Goal: Task Accomplishment & Management: Complete application form

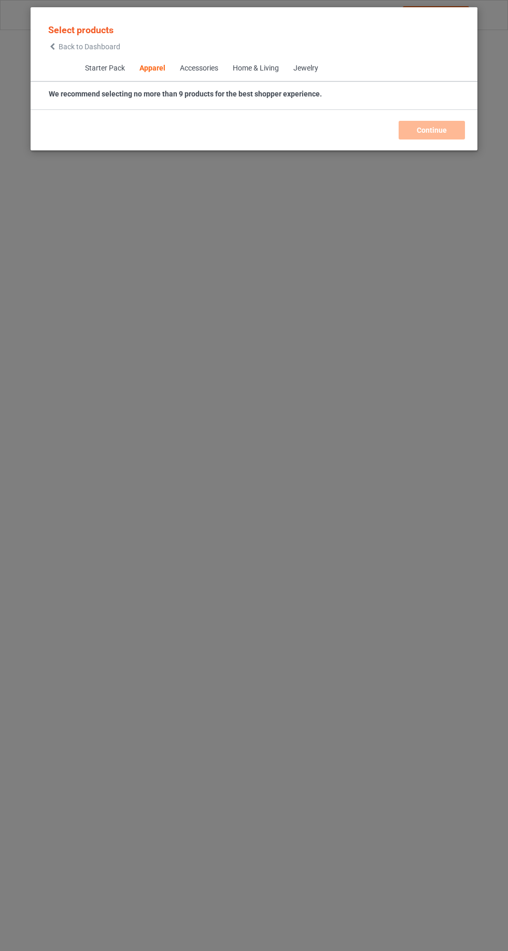
click at [52, 46] on icon at bounding box center [52, 46] width 9 height 7
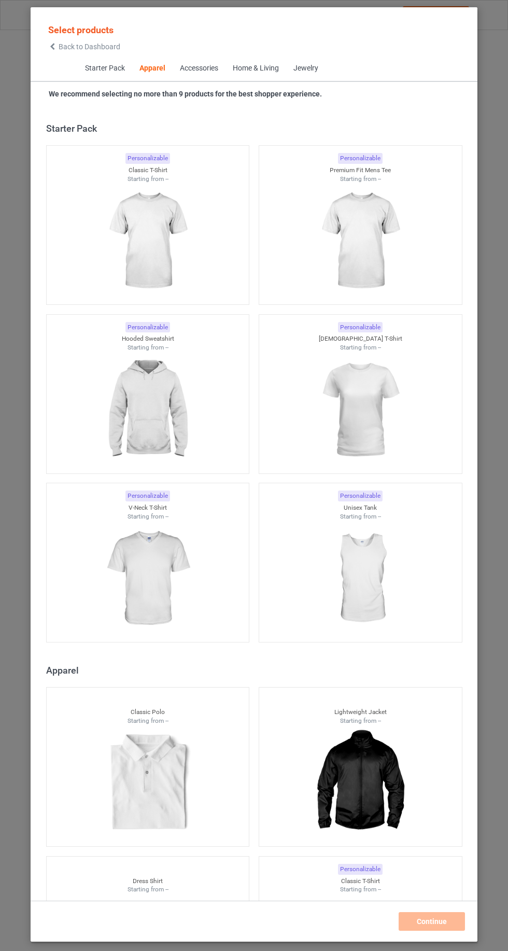
scroll to position [555, 0]
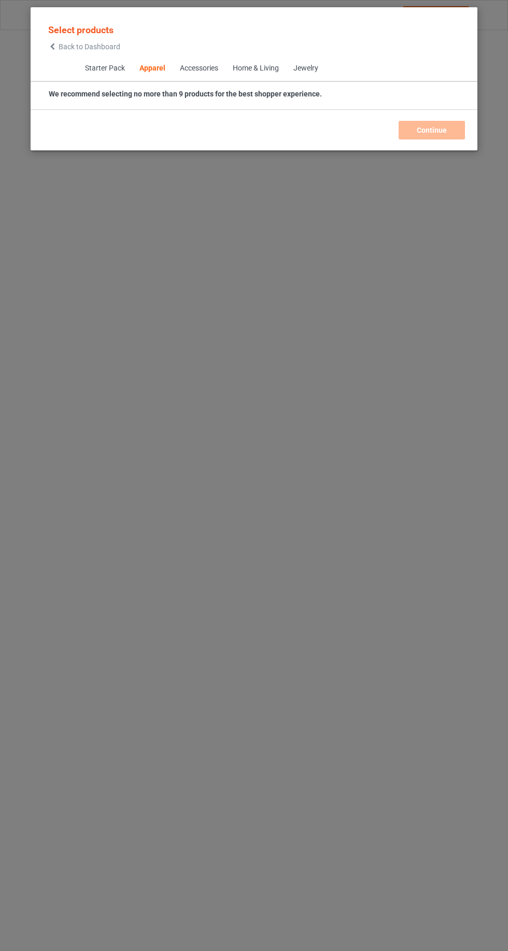
click at [45, 65] on div "Starter Pack Apparel Accessories Home & Living Jewelry" at bounding box center [254, 69] width 447 height 26
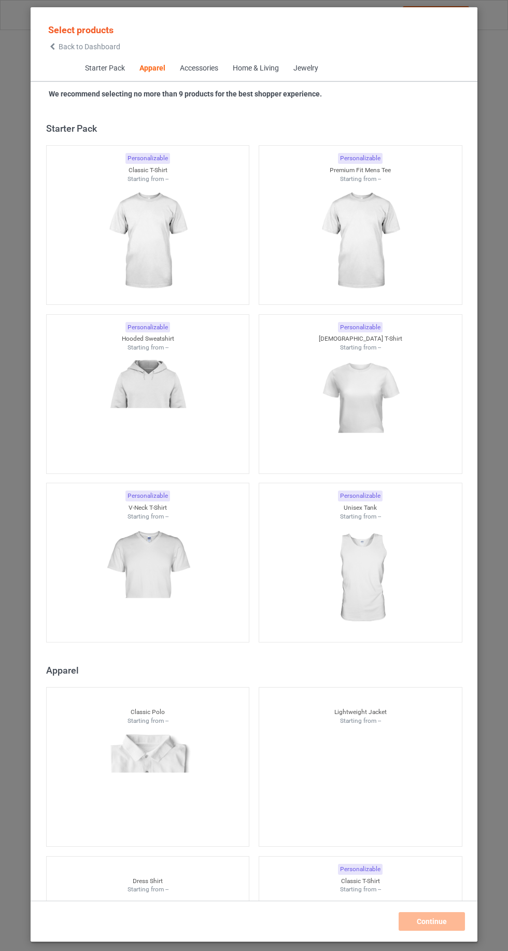
scroll to position [555, 0]
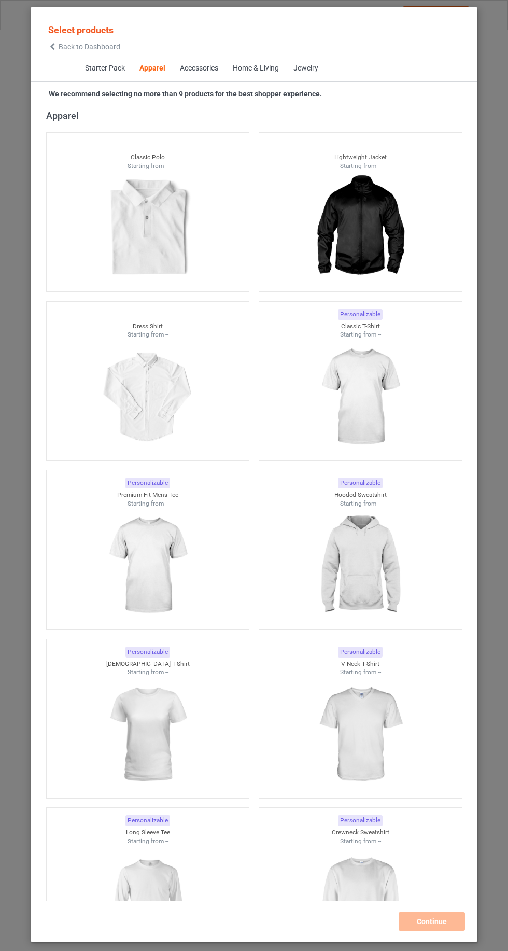
click at [67, 45] on span "Back to Dashboard" at bounding box center [90, 47] width 62 height 8
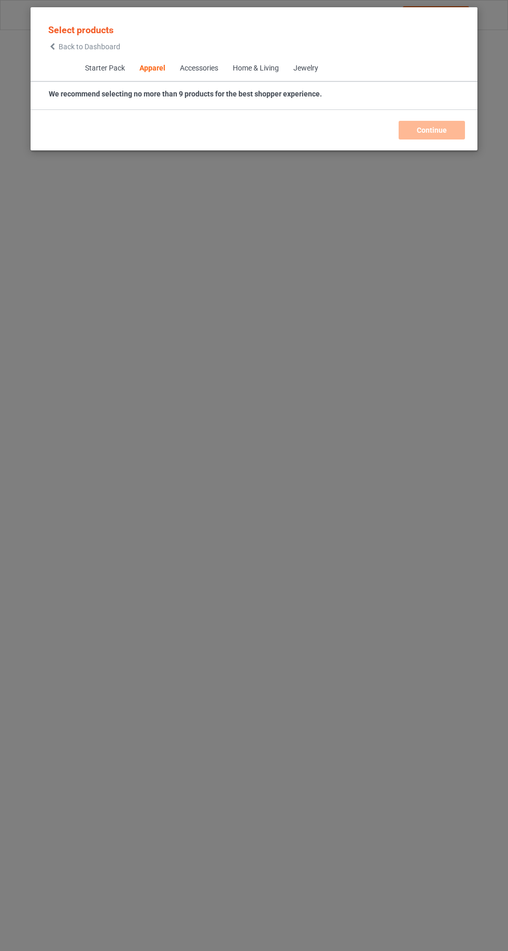
click at [61, 68] on div "Starter Pack Apparel Accessories Home & Living Jewelry" at bounding box center [254, 69] width 447 height 26
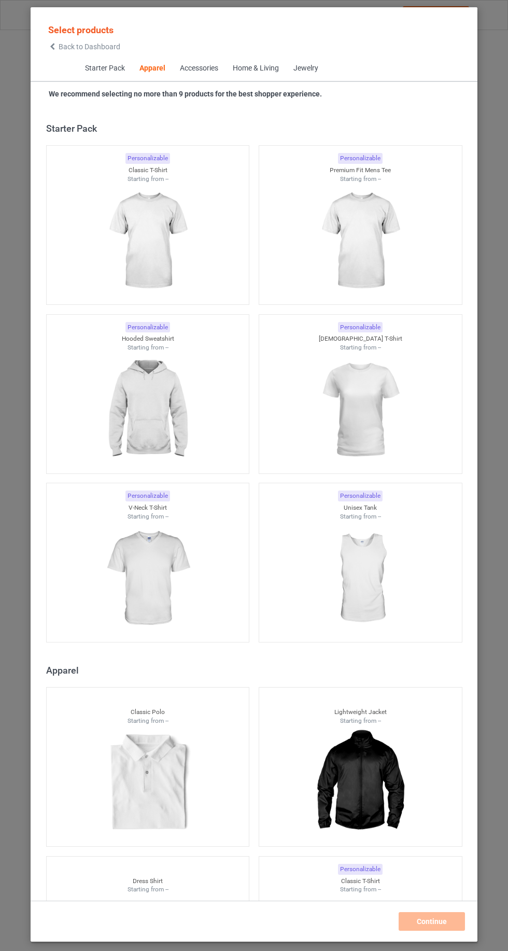
scroll to position [555, 0]
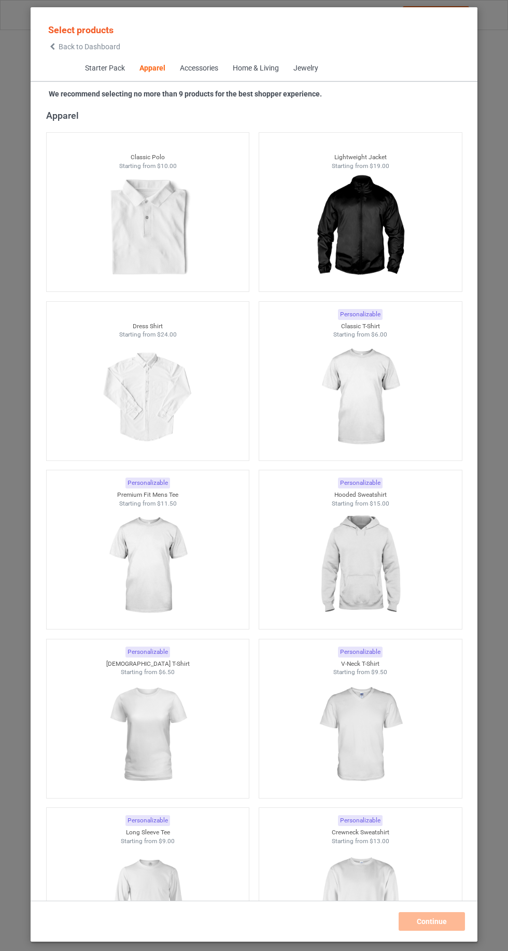
click at [52, 48] on icon at bounding box center [52, 46] width 9 height 7
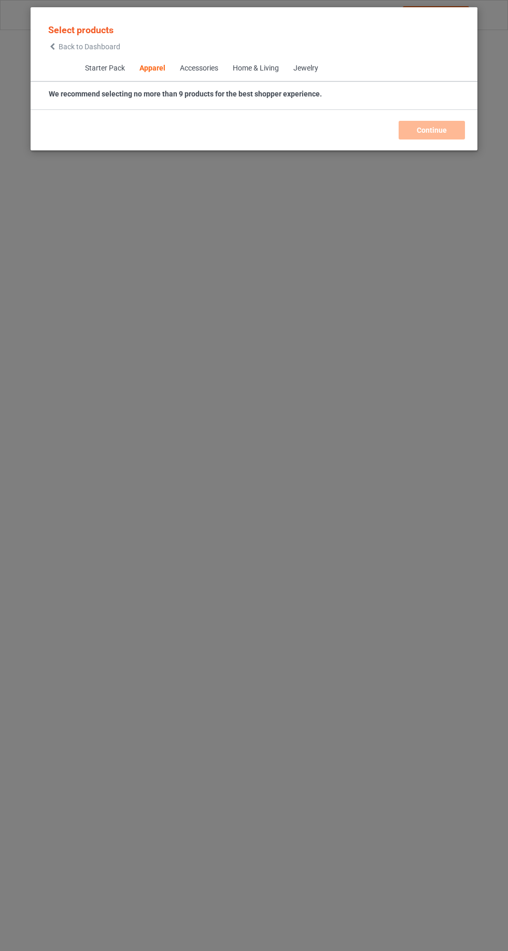
click at [52, 50] on icon at bounding box center [52, 46] width 9 height 7
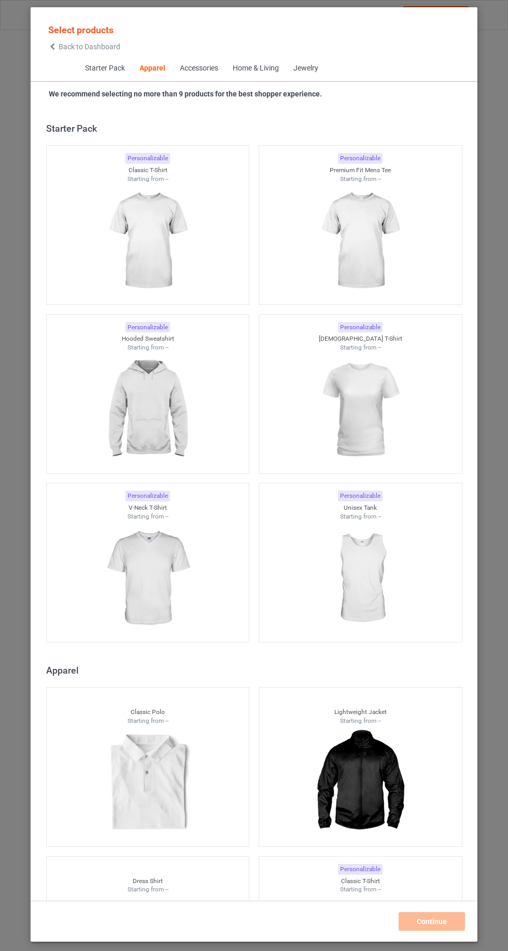
scroll to position [555, 0]
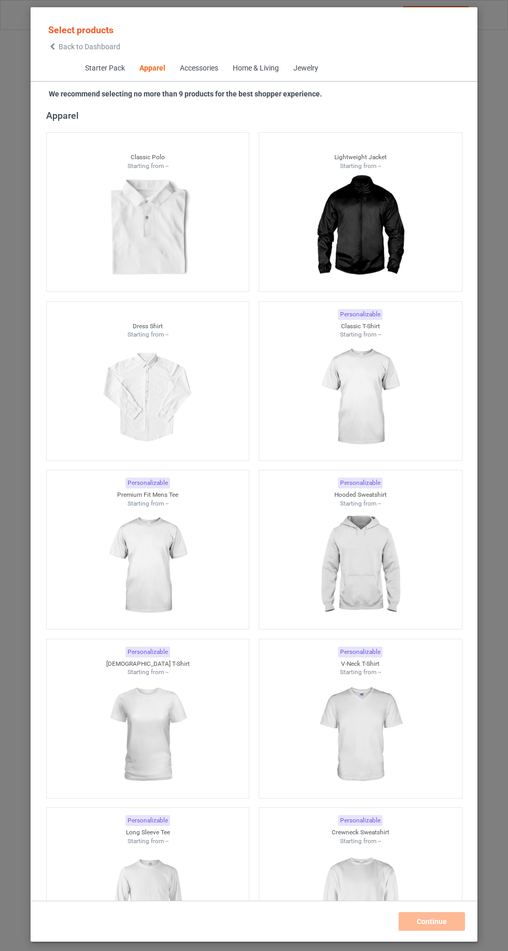
click at [51, 74] on div "Starter Pack Apparel Accessories Home & Living Jewelry" at bounding box center [254, 69] width 447 height 26
click at [62, 47] on span "Back to Dashboard" at bounding box center [90, 47] width 62 height 8
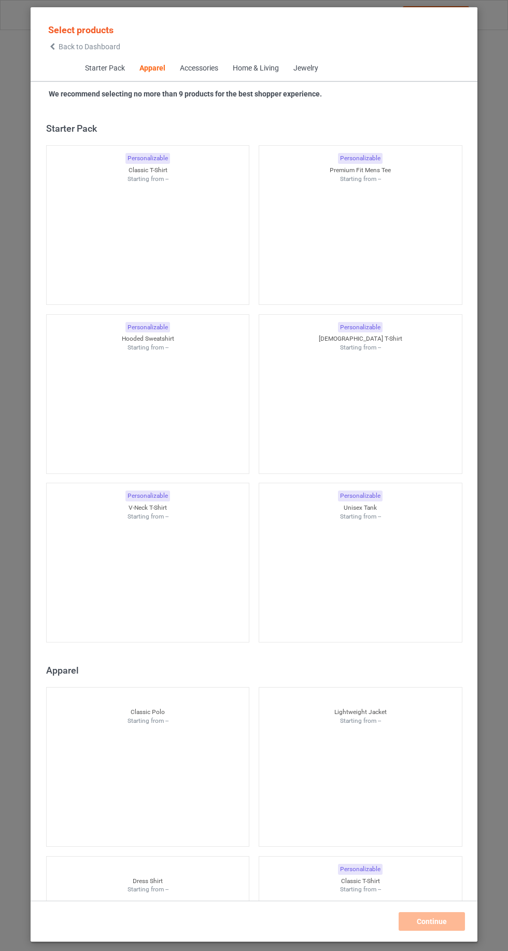
scroll to position [555, 0]
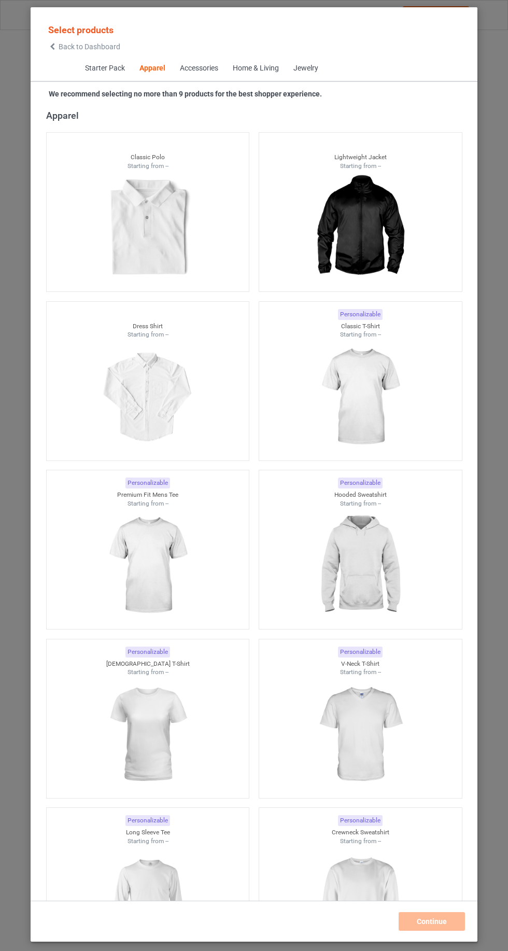
click at [365, 393] on img at bounding box center [360, 397] width 93 height 116
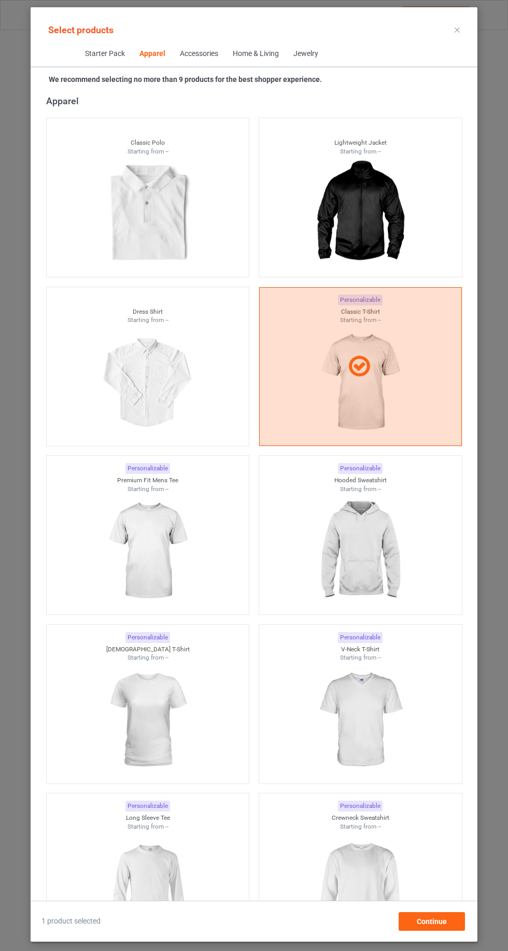
click at [373, 559] on img at bounding box center [360, 551] width 93 height 116
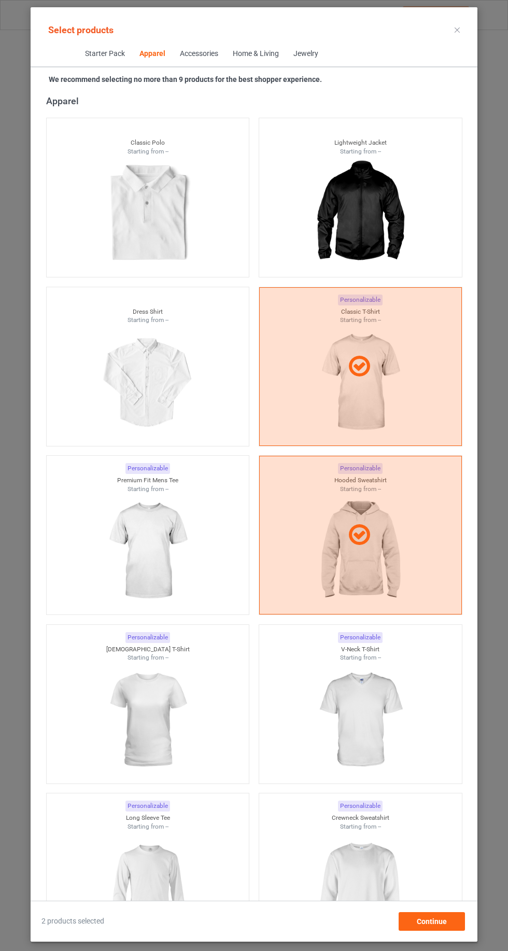
click at [114, 595] on img at bounding box center [147, 551] width 93 height 116
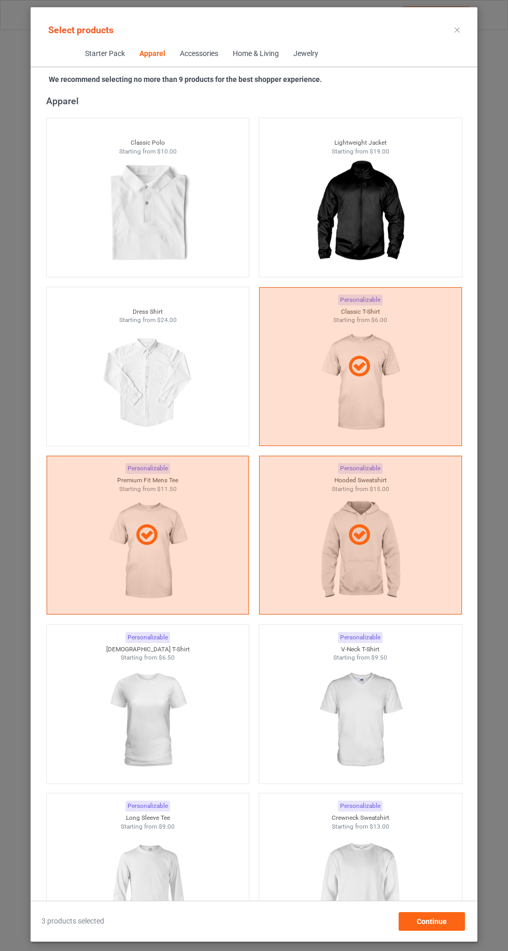
click at [138, 567] on div at bounding box center [148, 535] width 203 height 159
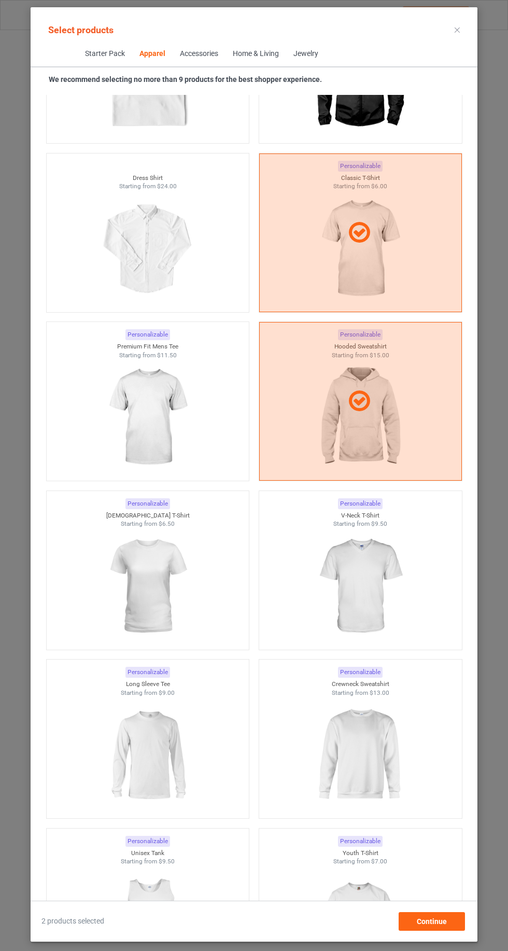
scroll to position [731, 0]
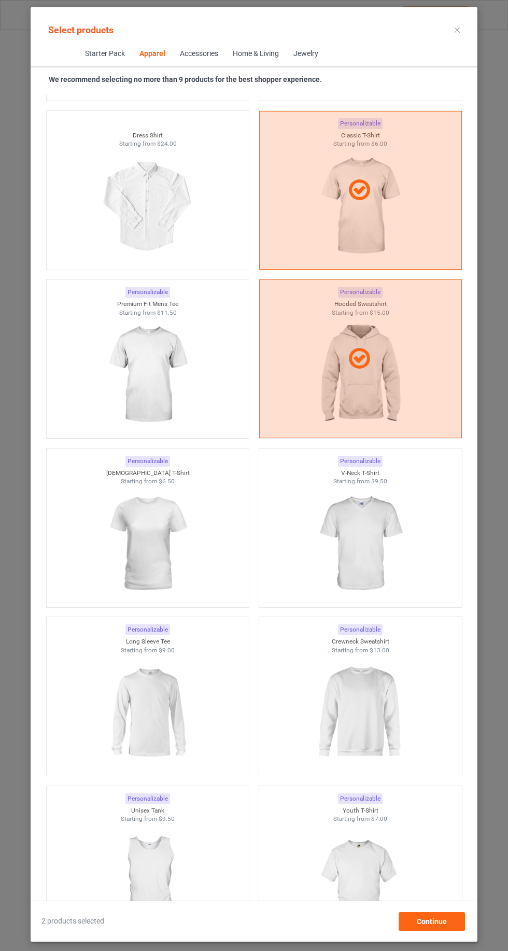
click at [126, 710] on img at bounding box center [147, 712] width 93 height 116
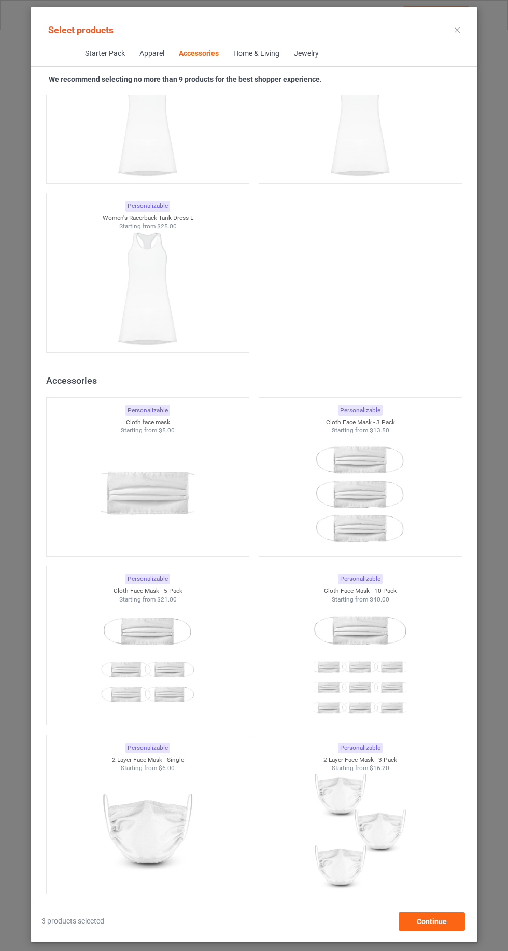
scroll to position [9238, 0]
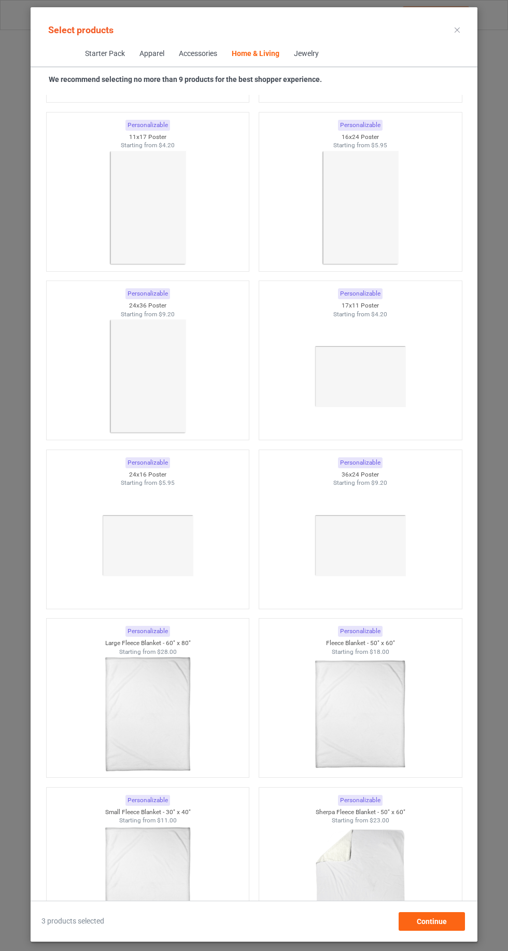
scroll to position [21535, 0]
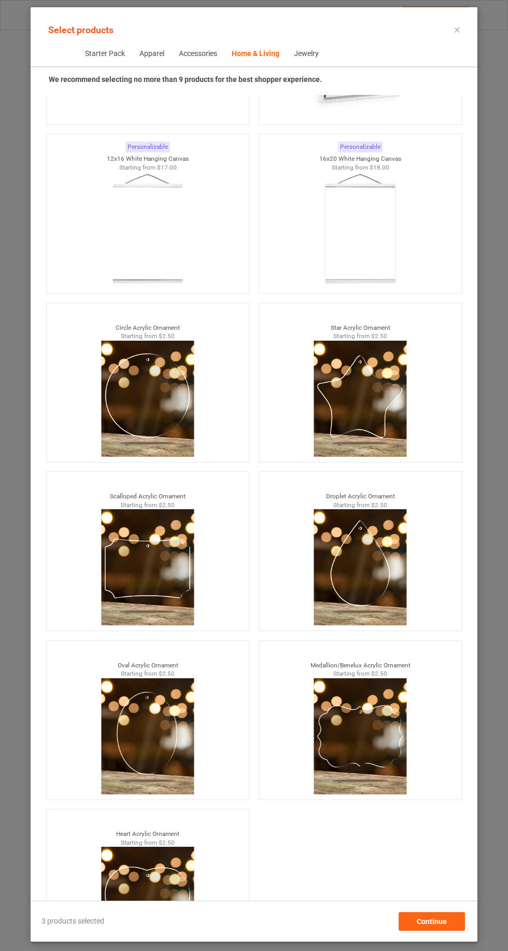
click at [486, 924] on div "Select products Starter Pack Apparel Accessories Home & Living Jewelry We recom…" at bounding box center [254, 475] width 508 height 951
click at [450, 926] on div "Continue" at bounding box center [432, 921] width 66 height 19
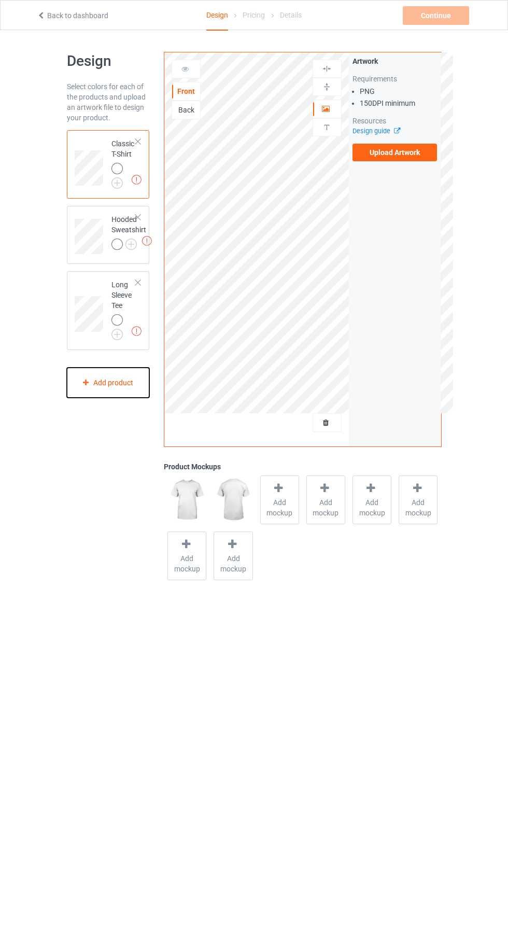
click at [86, 382] on icon at bounding box center [85, 382] width 9 height 6
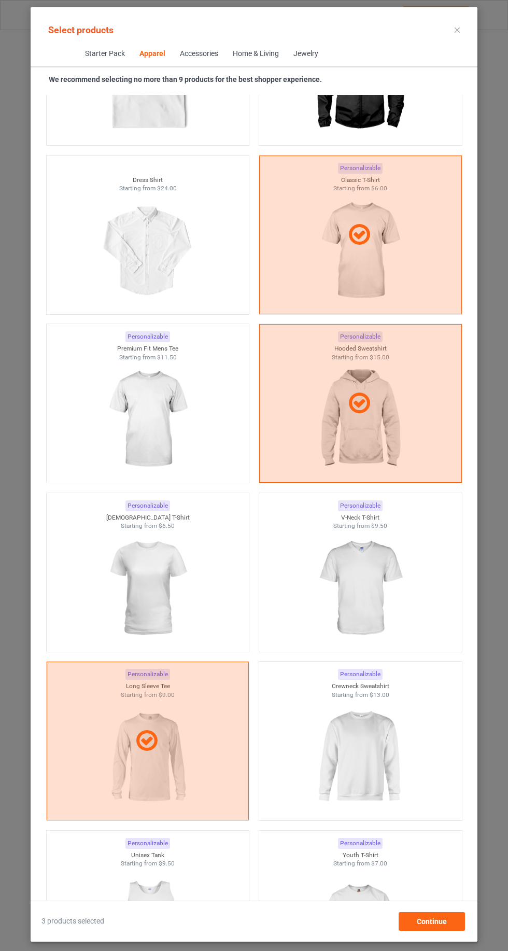
scroll to position [707, 0]
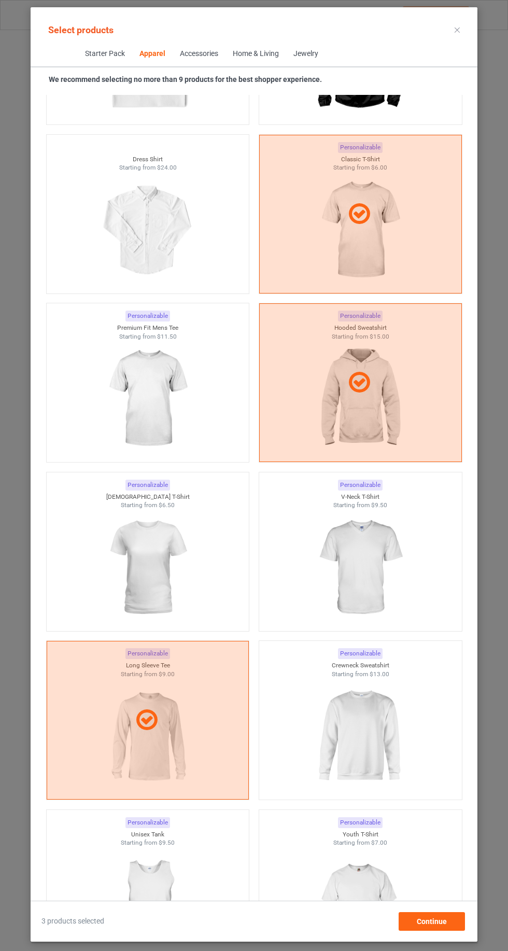
click at [368, 720] on img at bounding box center [360, 736] width 93 height 116
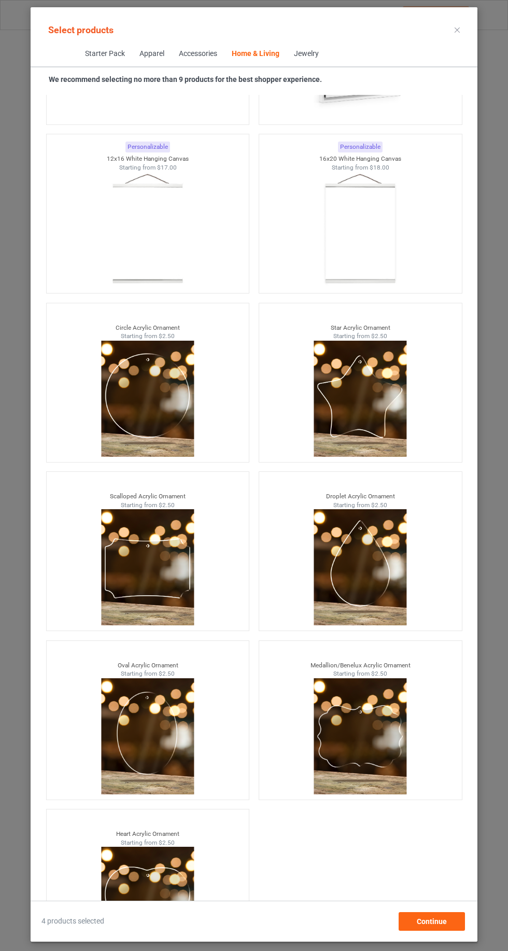
scroll to position [69, 0]
click at [442, 925] on span "Continue" at bounding box center [432, 921] width 30 height 8
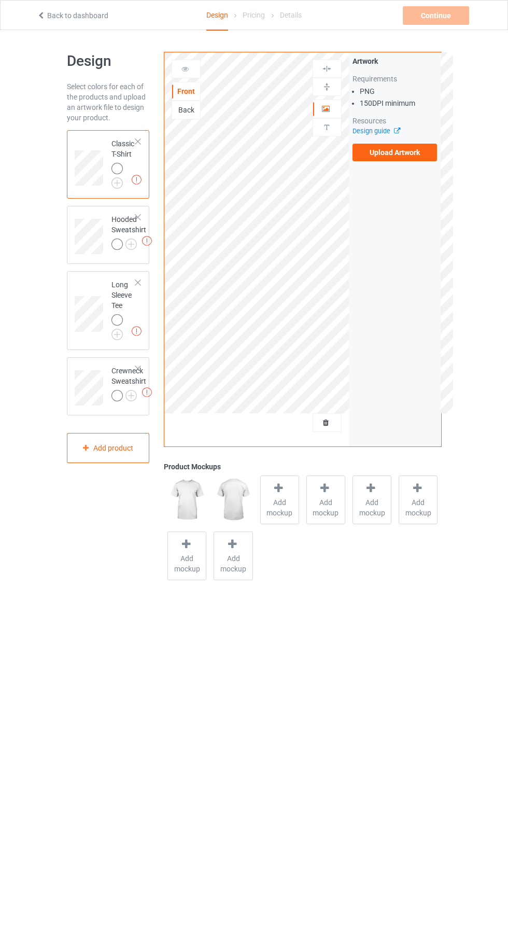
click at [120, 210] on td "Missing artworks Hooded Sweatshirt" at bounding box center [129, 233] width 46 height 46
click at [0, 0] on img at bounding box center [0, 0] width 0 height 0
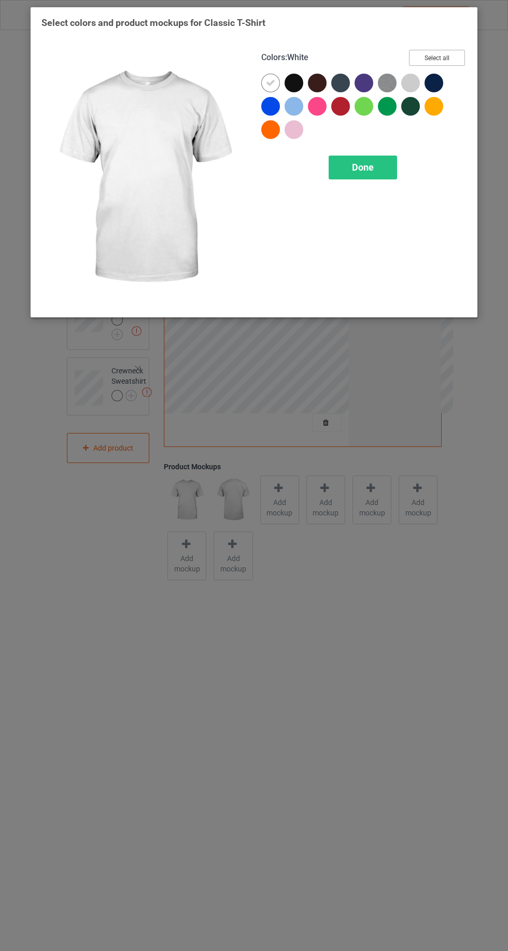
click at [431, 53] on button "Select all" at bounding box center [437, 58] width 56 height 16
click at [266, 78] on icon at bounding box center [270, 82] width 9 height 9
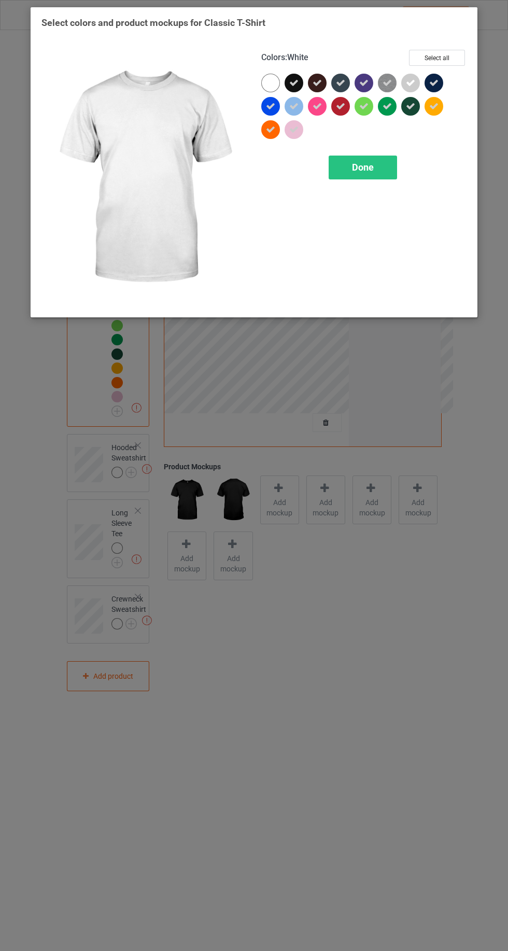
click at [265, 87] on div at bounding box center [270, 83] width 19 height 19
click at [342, 168] on div "Done" at bounding box center [363, 168] width 68 height 24
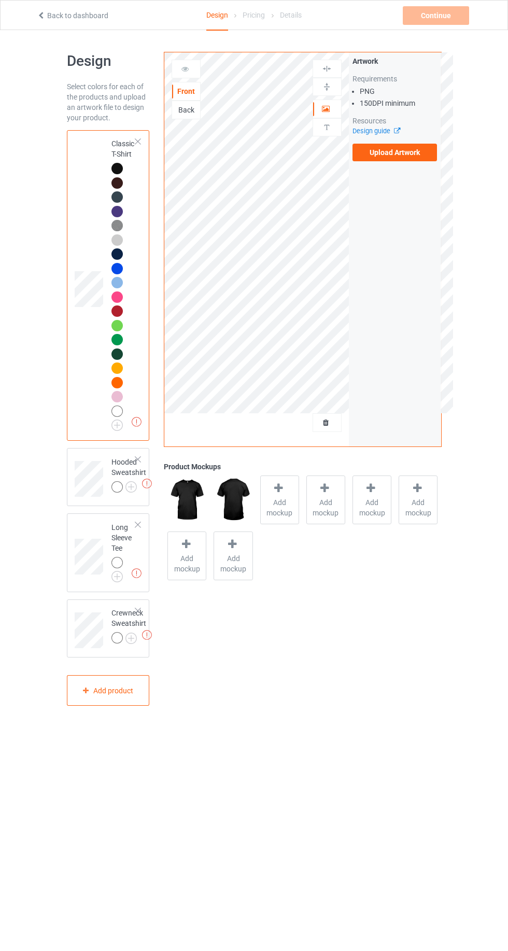
click at [0, 0] on img at bounding box center [0, 0] width 0 height 0
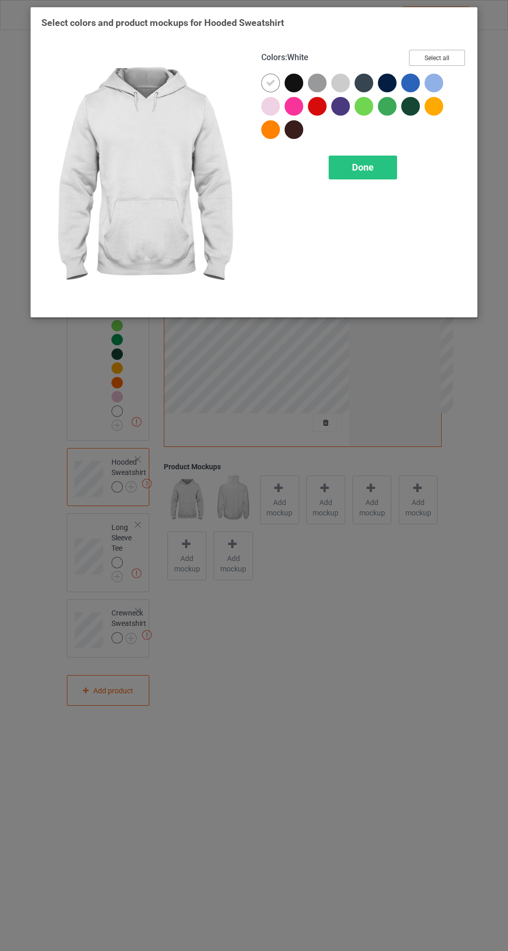
click at [444, 55] on button "Select all" at bounding box center [437, 58] width 56 height 16
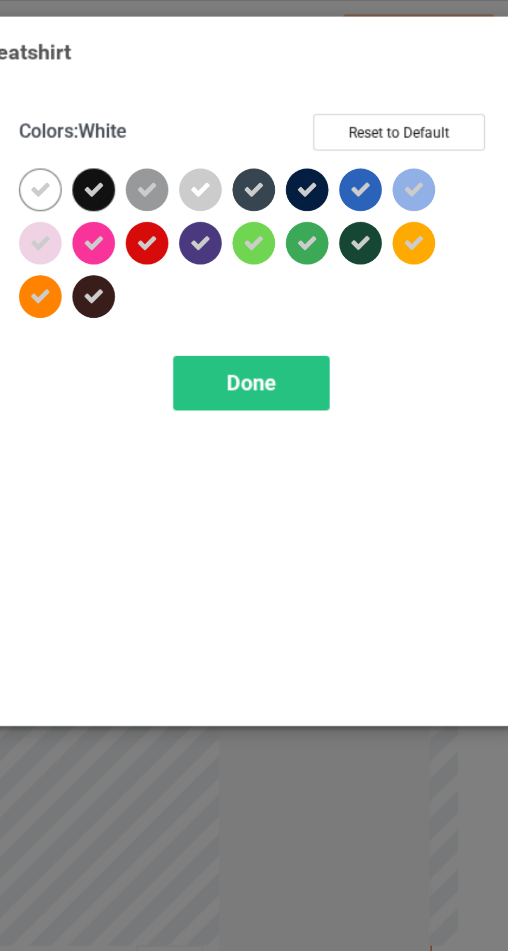
click at [274, 79] on icon at bounding box center [270, 82] width 9 height 9
click at [268, 82] on div at bounding box center [270, 83] width 19 height 19
click at [345, 161] on div "Done" at bounding box center [363, 168] width 68 height 24
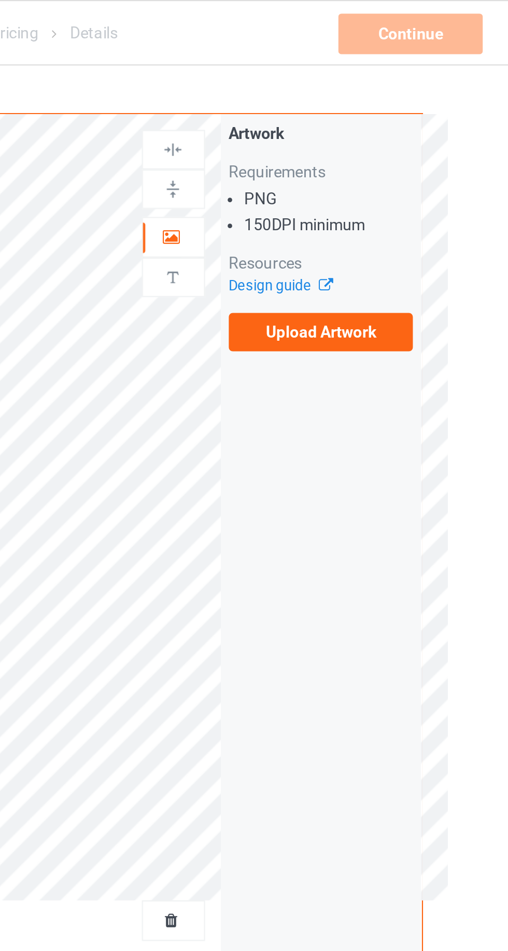
scroll to position [8, 0]
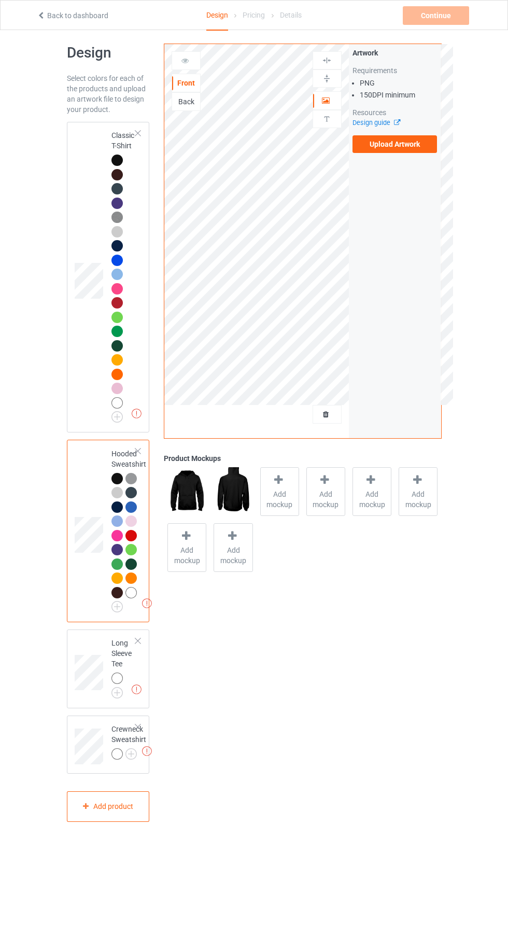
click at [0, 0] on img at bounding box center [0, 0] width 0 height 0
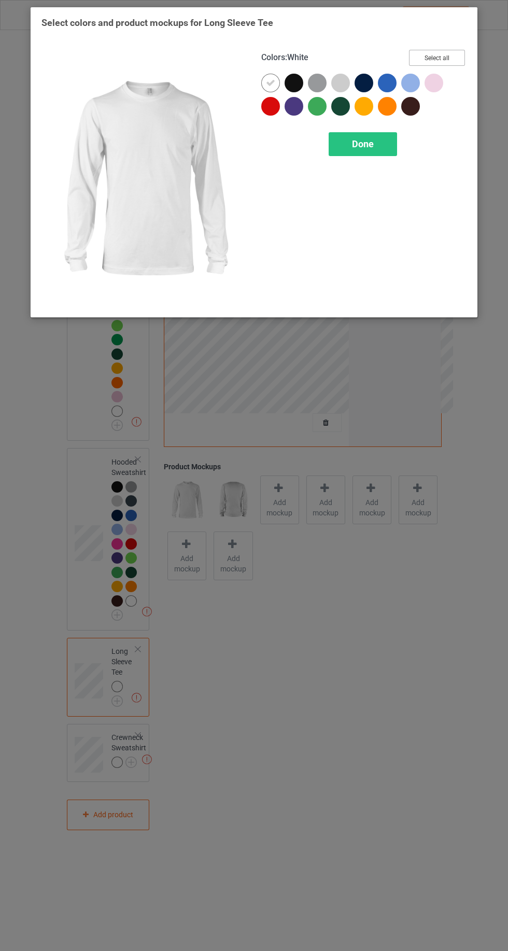
click at [427, 53] on button "Select all" at bounding box center [437, 58] width 56 height 16
click at [269, 106] on icon at bounding box center [270, 106] width 9 height 9
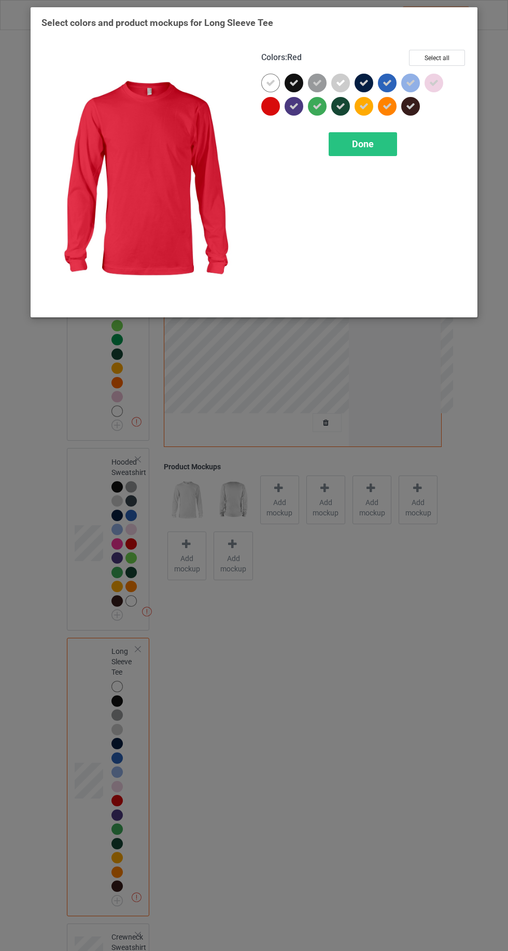
click at [264, 82] on div at bounding box center [270, 83] width 19 height 19
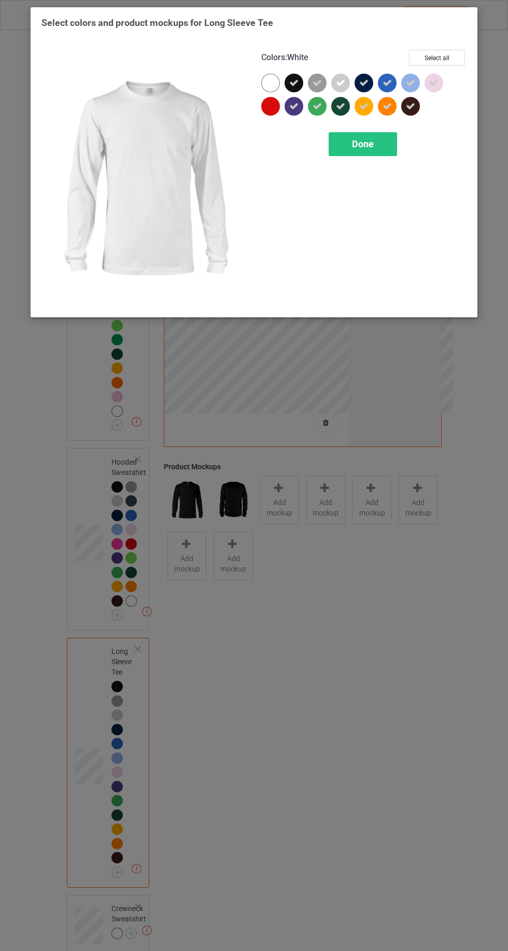
click at [264, 86] on div at bounding box center [270, 83] width 19 height 19
click at [258, 133] on div "Colors : White Select all Done" at bounding box center [364, 178] width 220 height 271
click at [274, 119] on div at bounding box center [272, 108] width 23 height 23
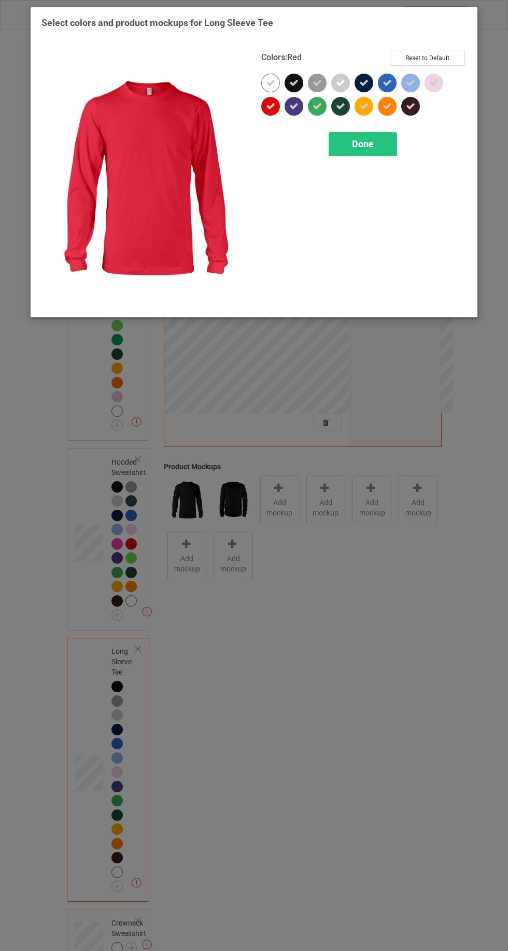
click at [367, 150] on div "Done" at bounding box center [363, 144] width 68 height 24
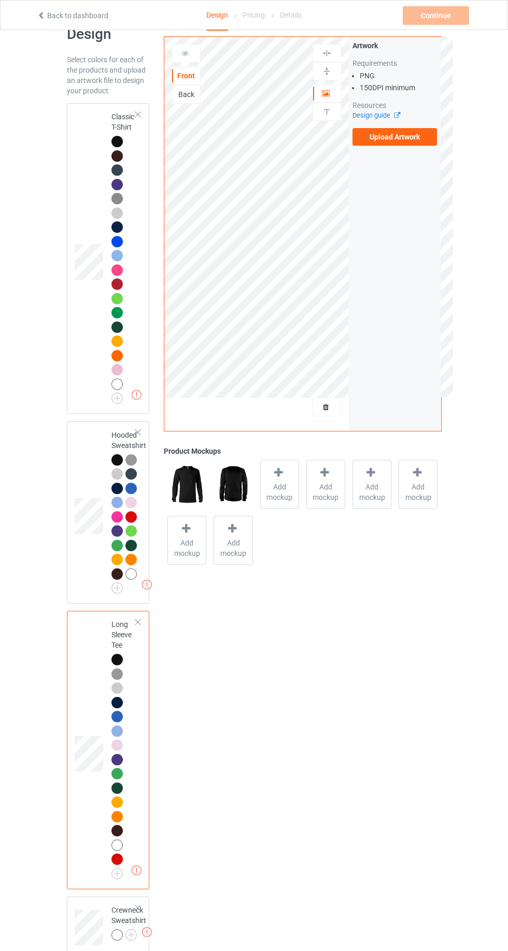
scroll to position [27, 0]
click at [0, 0] on img at bounding box center [0, 0] width 0 height 0
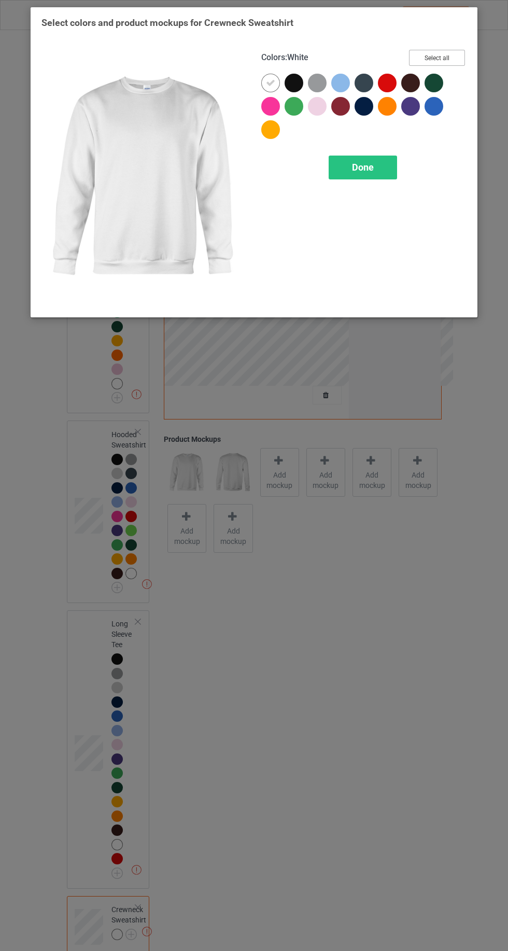
click at [429, 55] on button "Select all" at bounding box center [437, 58] width 56 height 16
click at [266, 83] on icon at bounding box center [270, 82] width 9 height 9
click at [262, 83] on div at bounding box center [270, 83] width 19 height 19
click at [360, 175] on div "Done" at bounding box center [363, 168] width 68 height 24
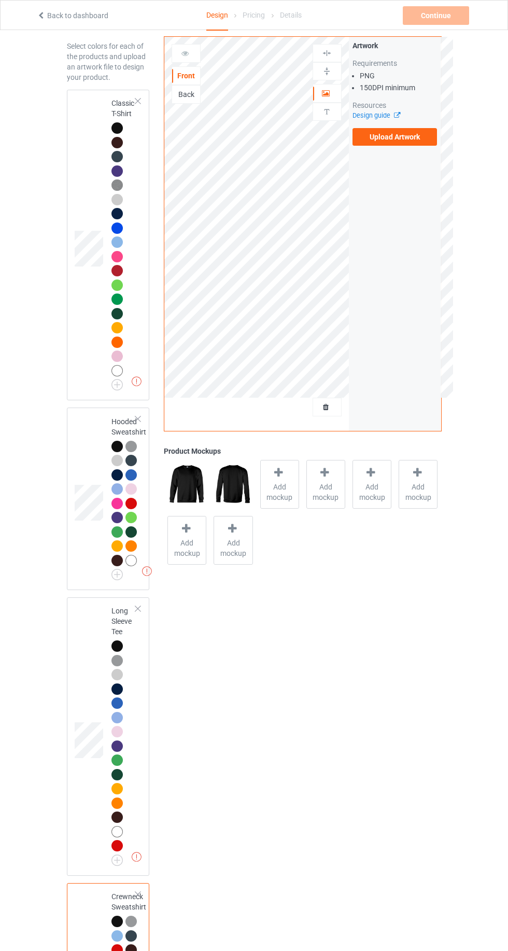
scroll to position [18, 0]
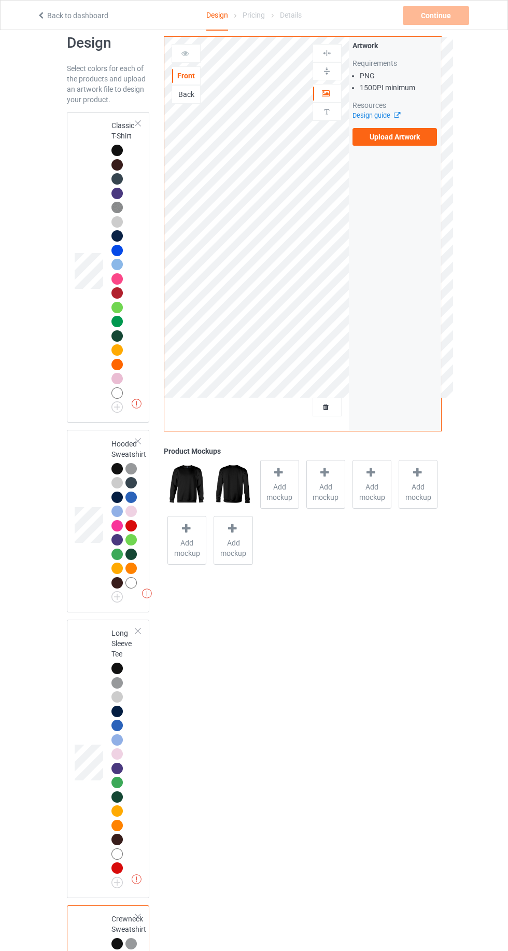
click at [67, 195] on div "Missing artworks Classic T-Shirt" at bounding box center [108, 267] width 83 height 311
click at [78, 177] on td at bounding box center [90, 267] width 31 height 302
click at [270, 495] on span "Add mockup" at bounding box center [280, 492] width 38 height 21
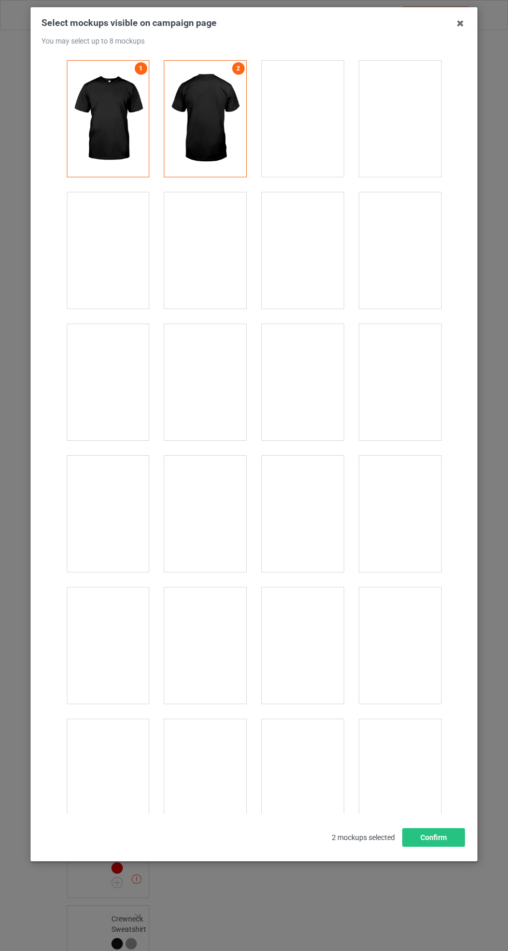
scroll to position [14292, 0]
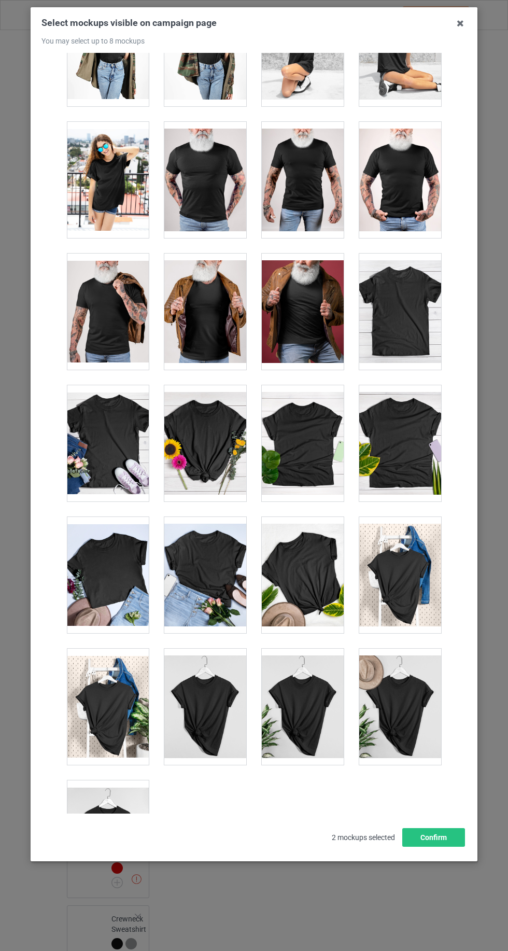
click at [117, 811] on div at bounding box center [108, 838] width 82 height 116
click at [190, 672] on div at bounding box center [205, 707] width 82 height 116
click at [318, 563] on div at bounding box center [303, 575] width 82 height 116
click at [403, 684] on div at bounding box center [400, 707] width 82 height 116
click at [108, 540] on div at bounding box center [108, 575] width 82 height 116
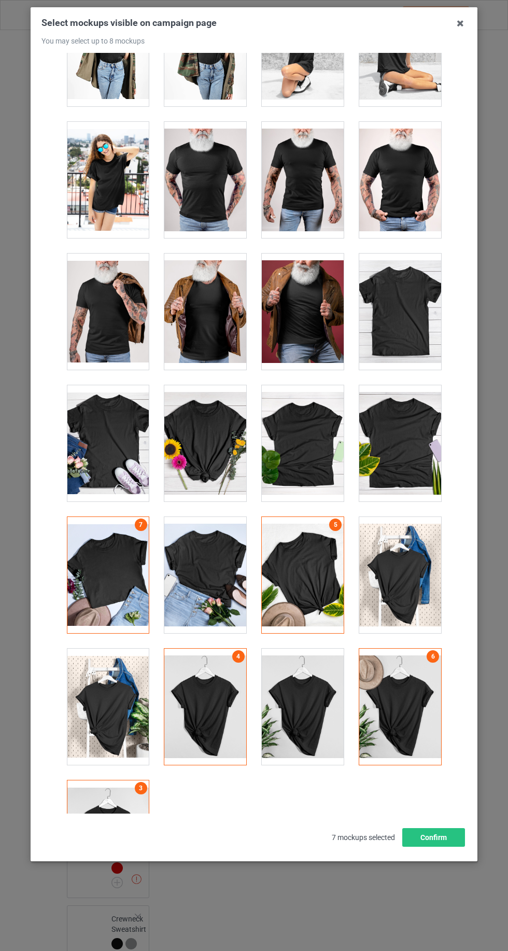
click at [203, 411] on div at bounding box center [205, 443] width 82 height 116
click at [441, 847] on button "Confirm" at bounding box center [433, 837] width 63 height 19
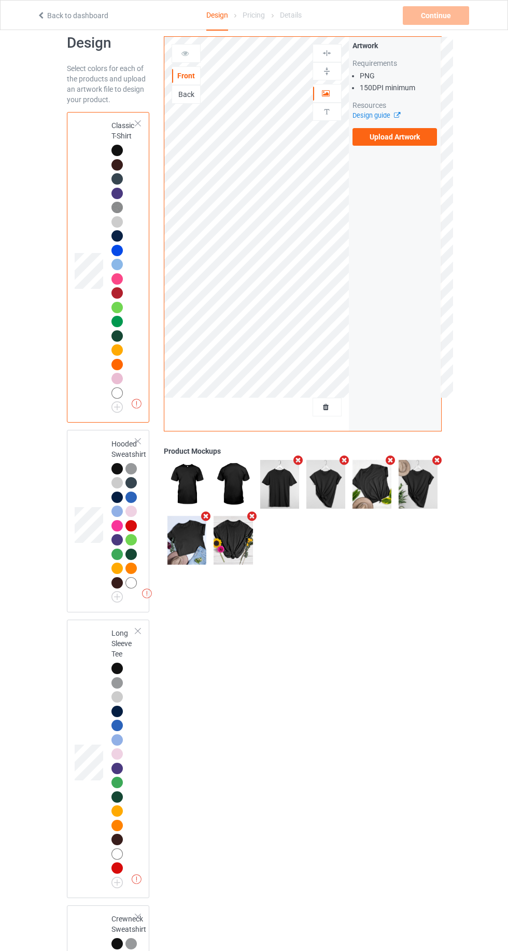
click at [406, 145] on label "Upload Artwork" at bounding box center [395, 137] width 85 height 18
click at [0, 0] on input "Upload Artwork" at bounding box center [0, 0] width 0 height 0
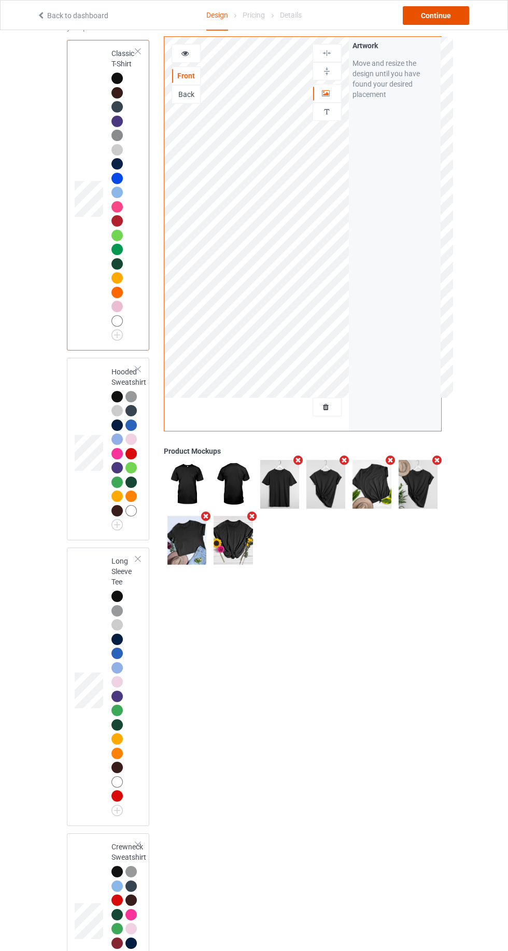
click at [445, 18] on div "Continue" at bounding box center [436, 15] width 66 height 19
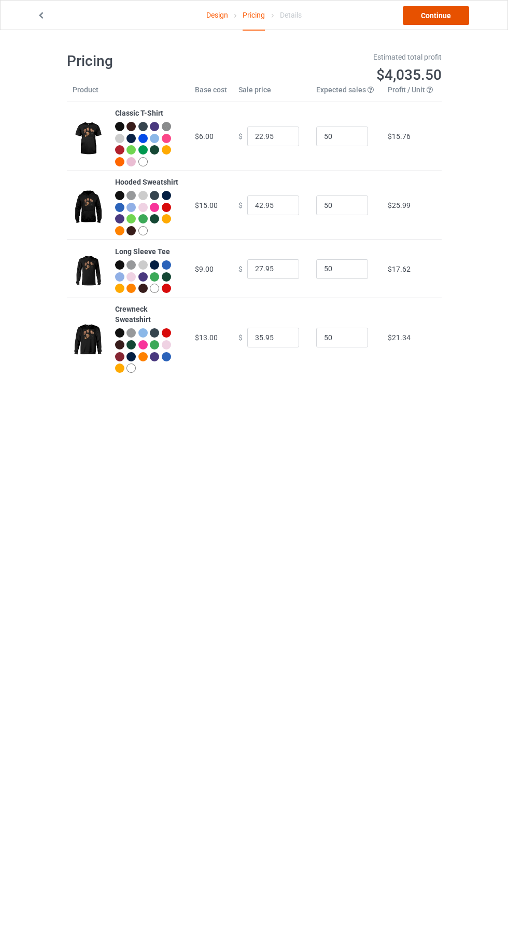
click at [457, 22] on link "Continue" at bounding box center [436, 15] width 66 height 19
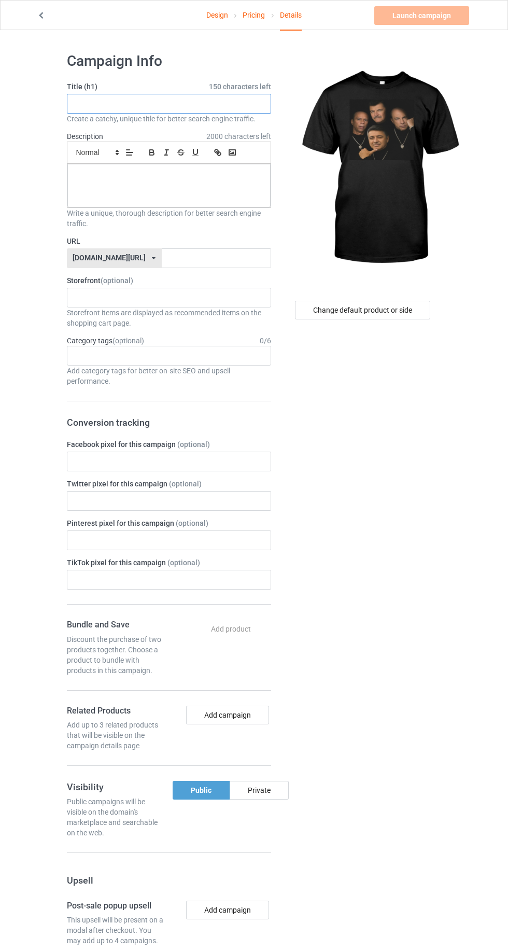
click at [89, 103] on input "text" at bounding box center [169, 104] width 204 height 20
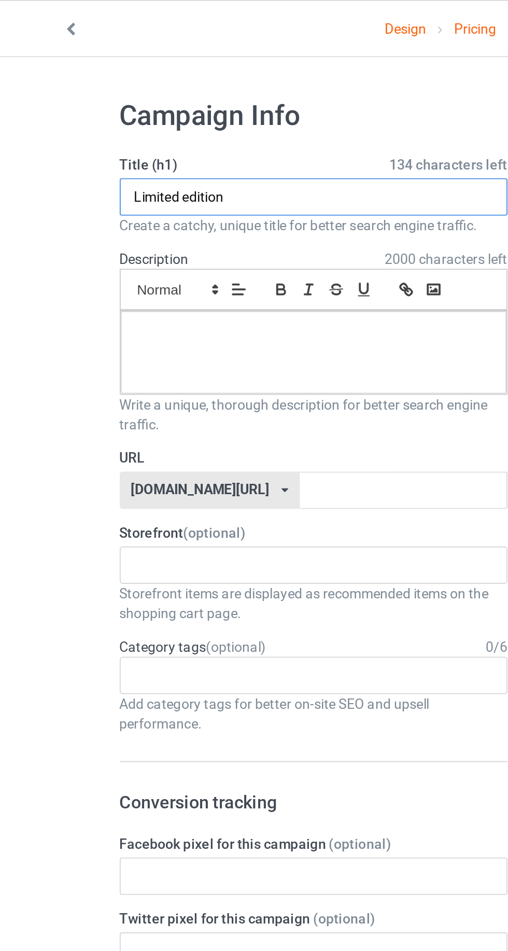
type input "Limited edition"
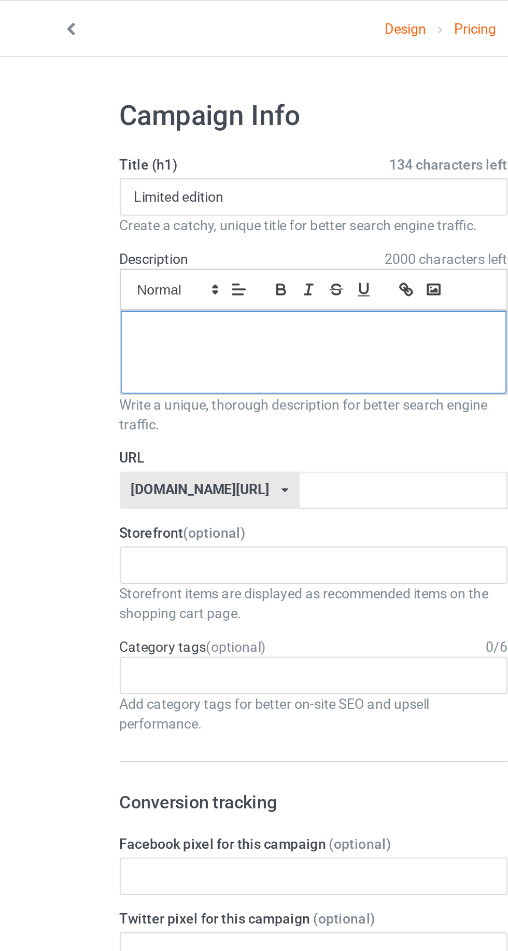
click at [90, 187] on div at bounding box center [168, 186] width 203 height 44
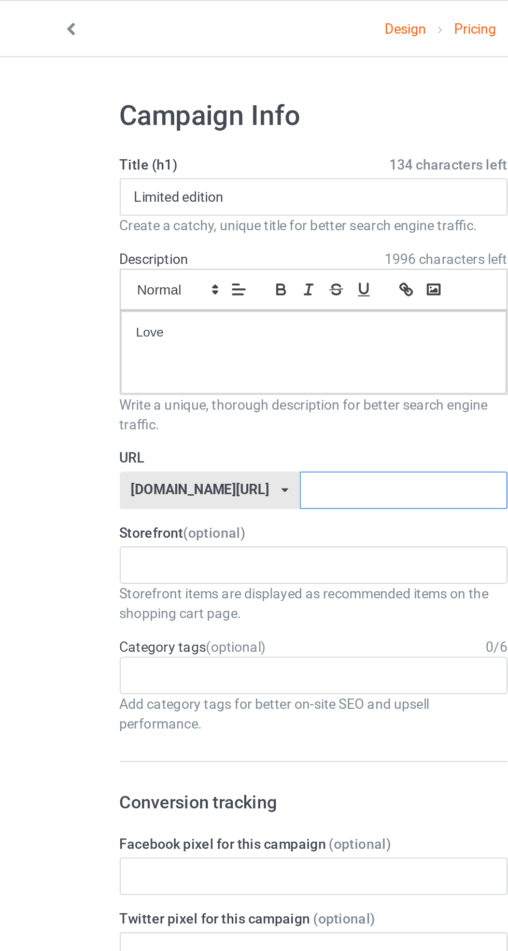
click at [214, 258] on input "text" at bounding box center [216, 258] width 109 height 20
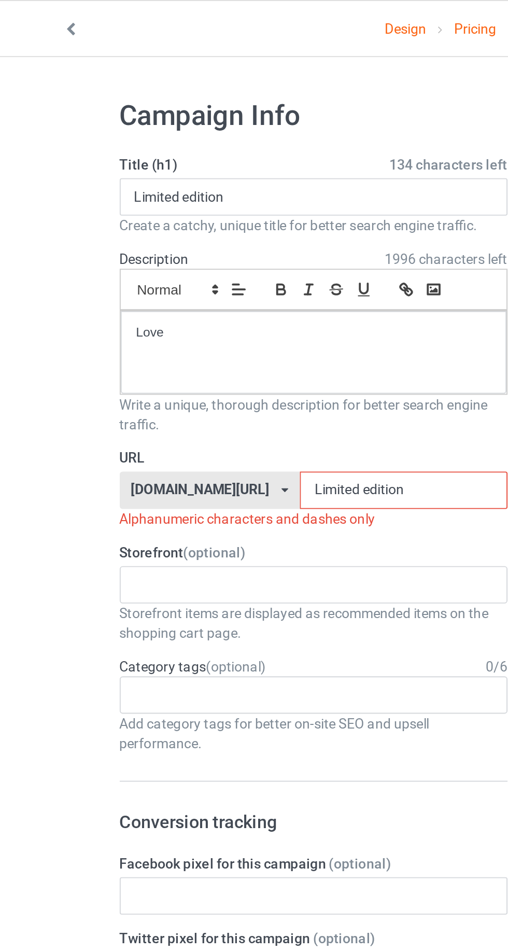
click at [192, 255] on input "Limited edition" at bounding box center [216, 258] width 109 height 20
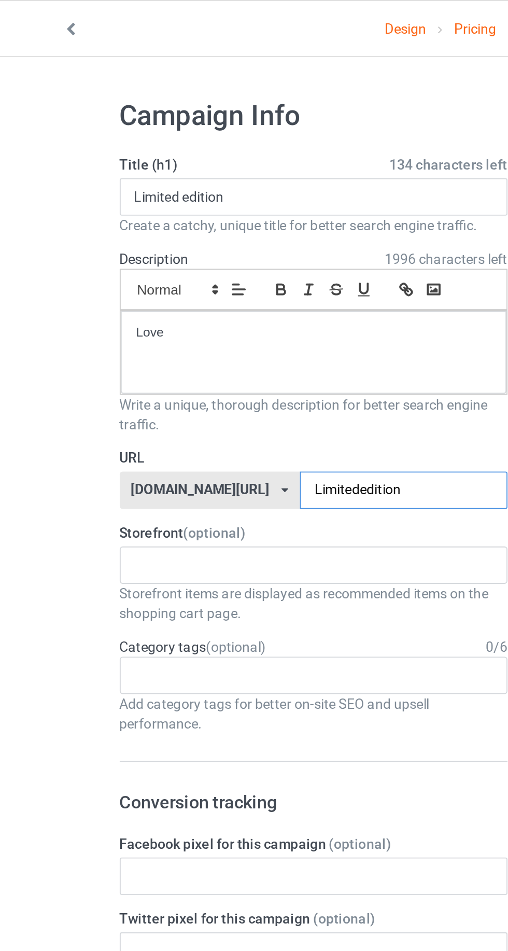
click at [232, 258] on input "Limitededition" at bounding box center [216, 258] width 109 height 20
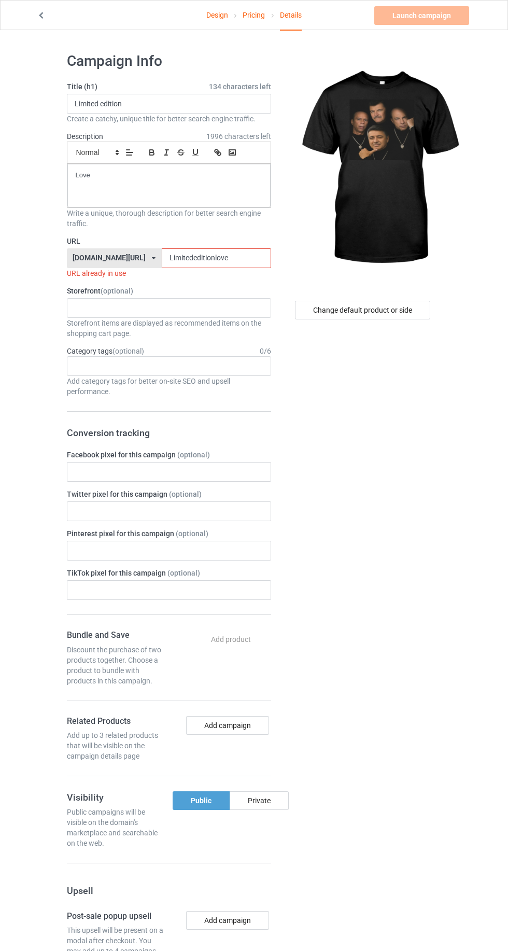
click at [238, 286] on label "Storefront (optional)" at bounding box center [169, 291] width 204 height 10
click at [241, 243] on label "URL" at bounding box center [169, 241] width 204 height 10
click at [220, 258] on input "Limitededitionlove" at bounding box center [216, 258] width 109 height 20
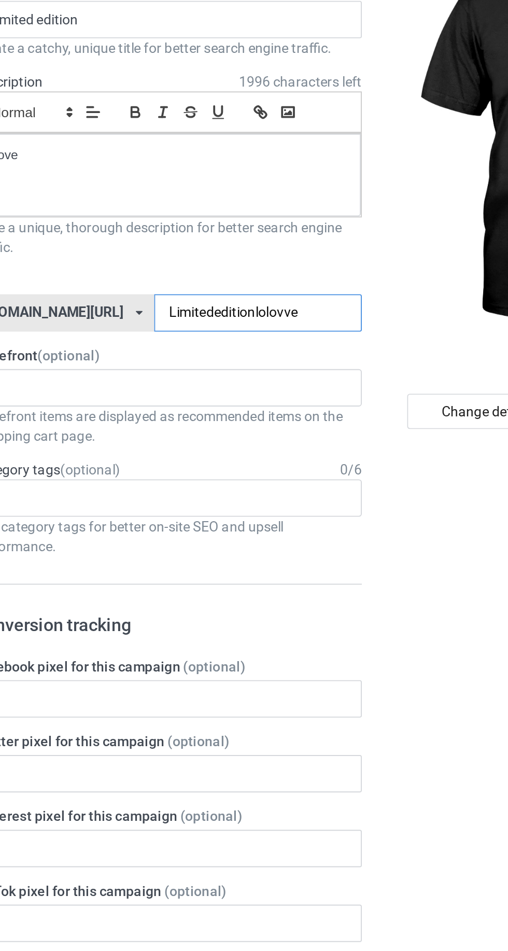
type input "Limitededitionloloveve"
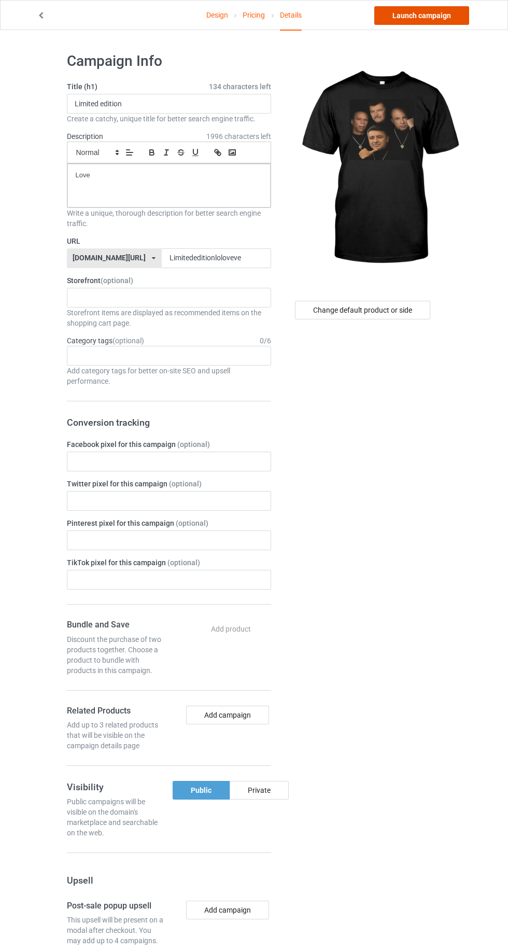
click at [427, 15] on link "Launch campaign" at bounding box center [421, 15] width 95 height 19
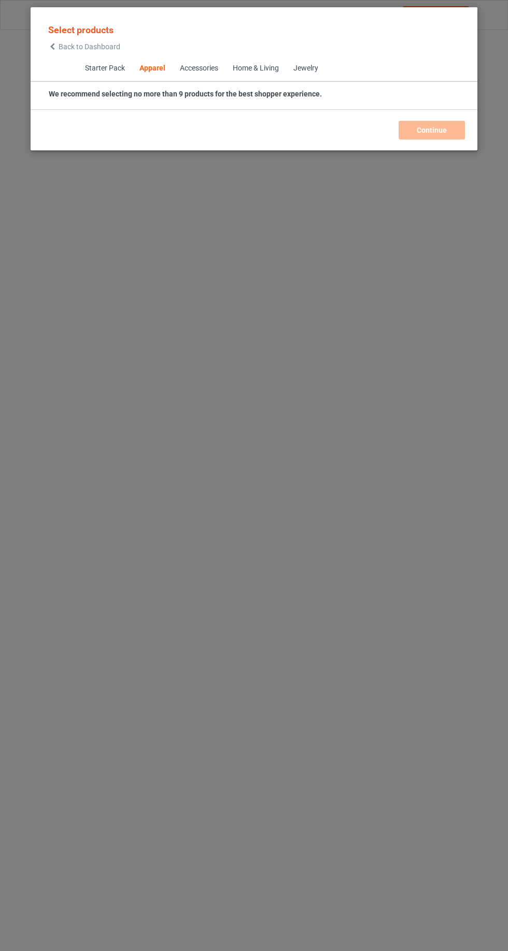
click at [44, 65] on div "Starter Pack Apparel Accessories Home & Living Jewelry" at bounding box center [254, 69] width 447 height 26
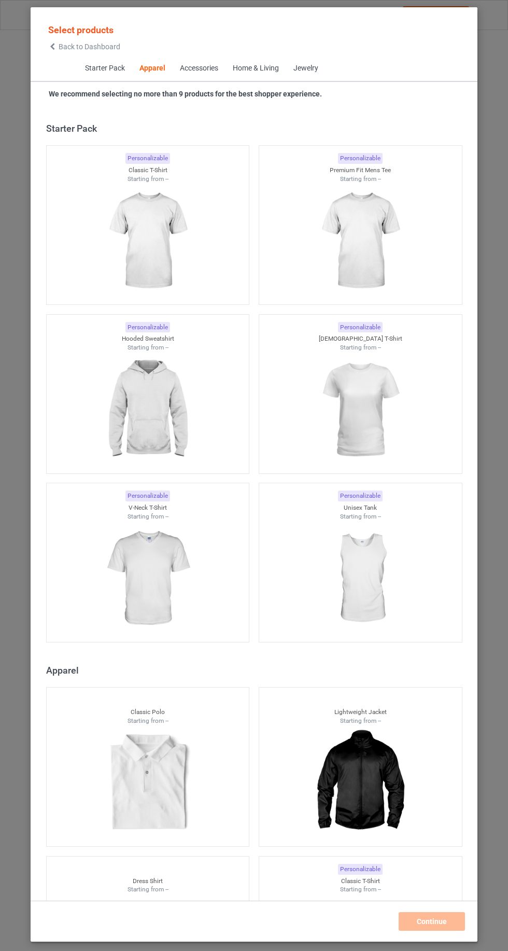
scroll to position [555, 0]
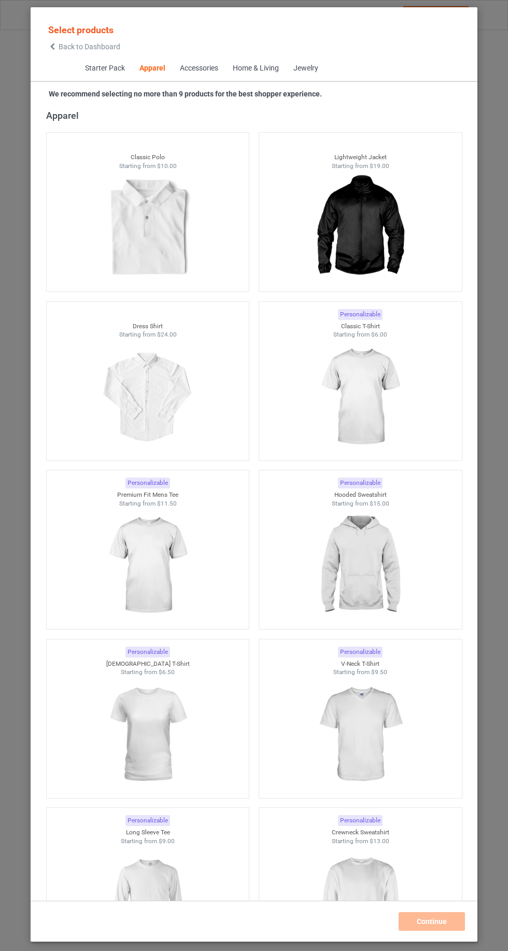
click at [52, 46] on icon at bounding box center [52, 46] width 9 height 7
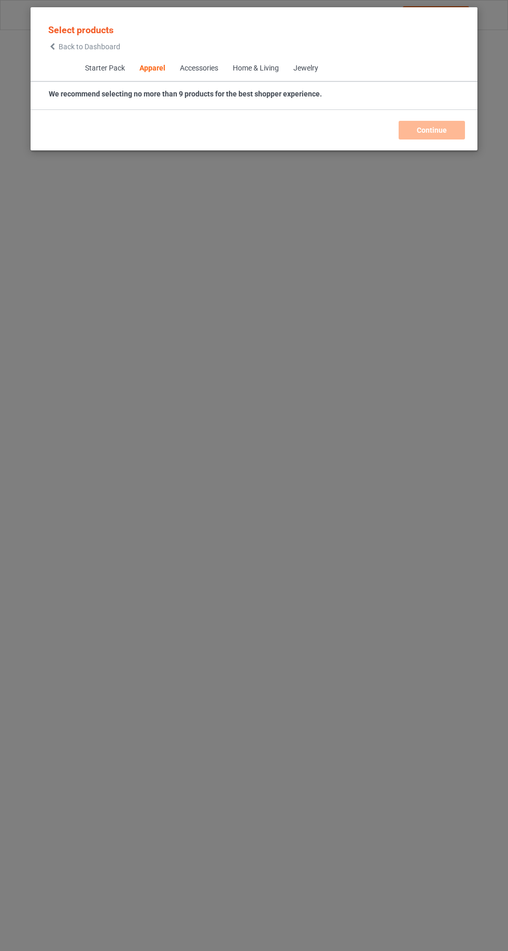
click at [64, 47] on span "Back to Dashboard" at bounding box center [90, 47] width 62 height 8
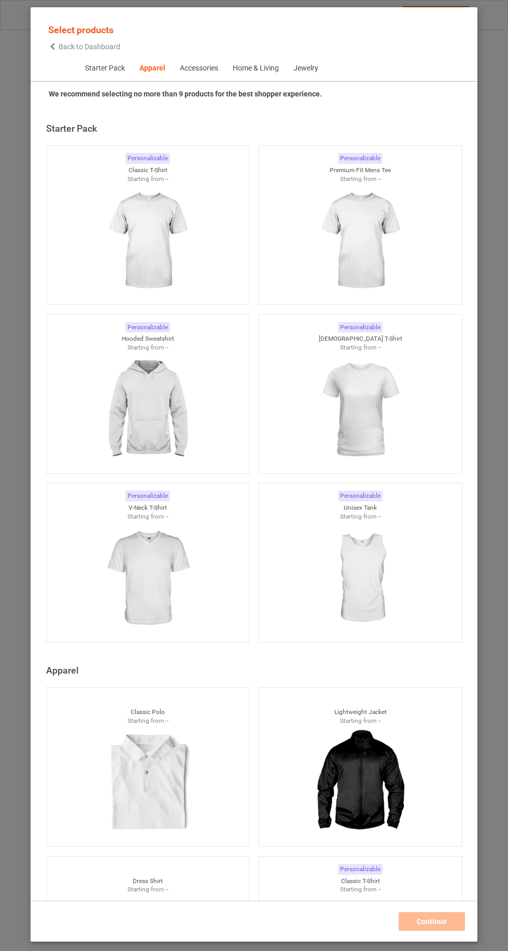
scroll to position [555, 0]
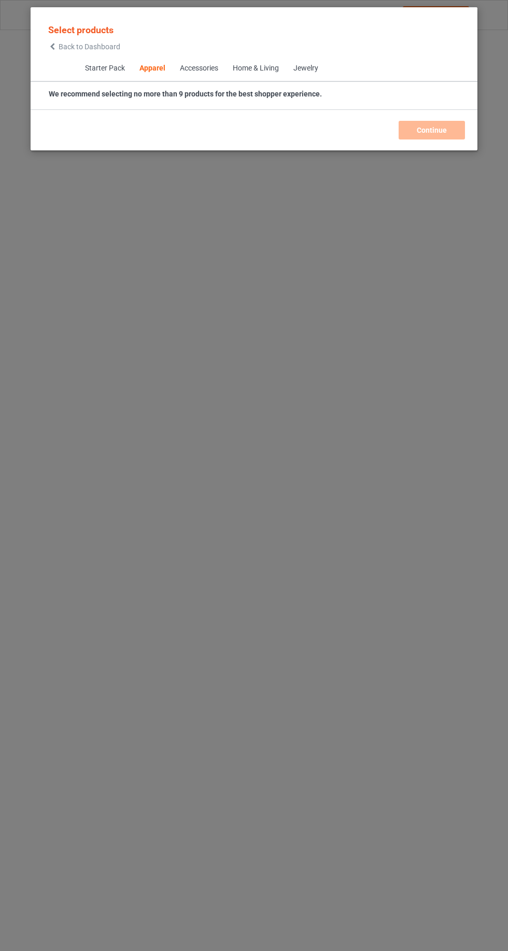
click at [52, 47] on icon at bounding box center [52, 46] width 9 height 7
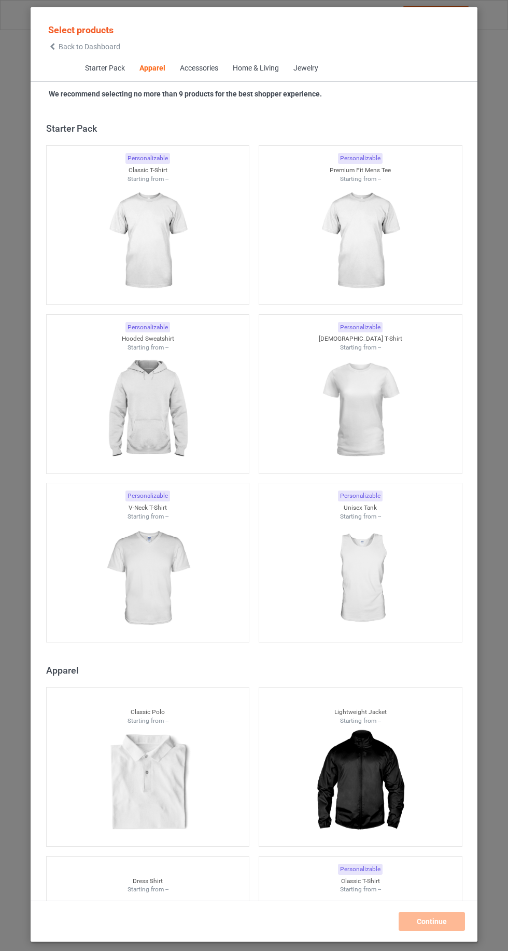
scroll to position [555, 0]
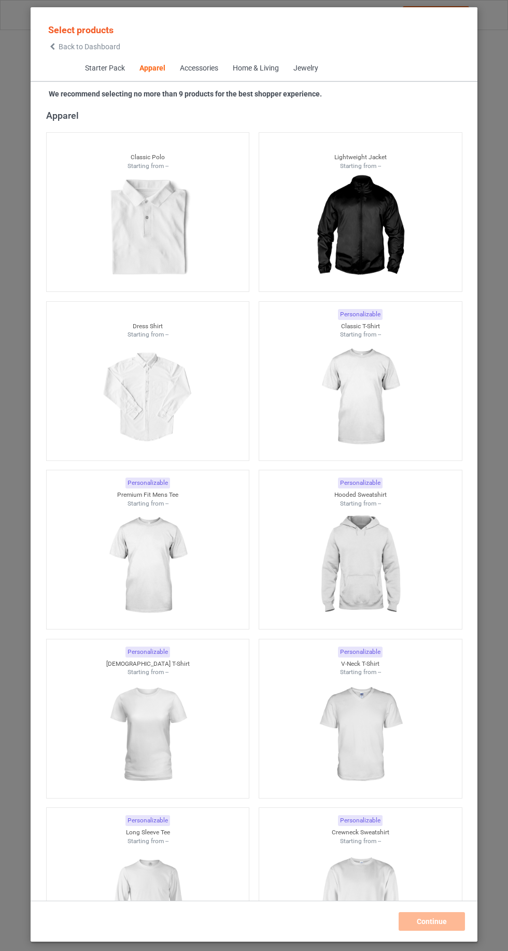
click at [52, 46] on icon at bounding box center [52, 46] width 9 height 7
